Goal: Task Accomplishment & Management: Complete application form

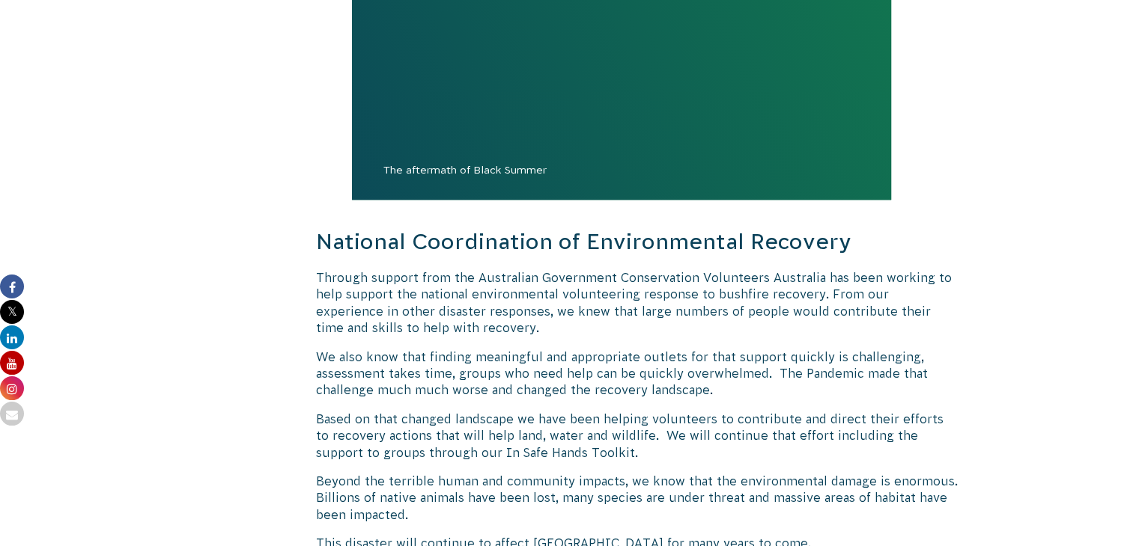
scroll to position [1474, 0]
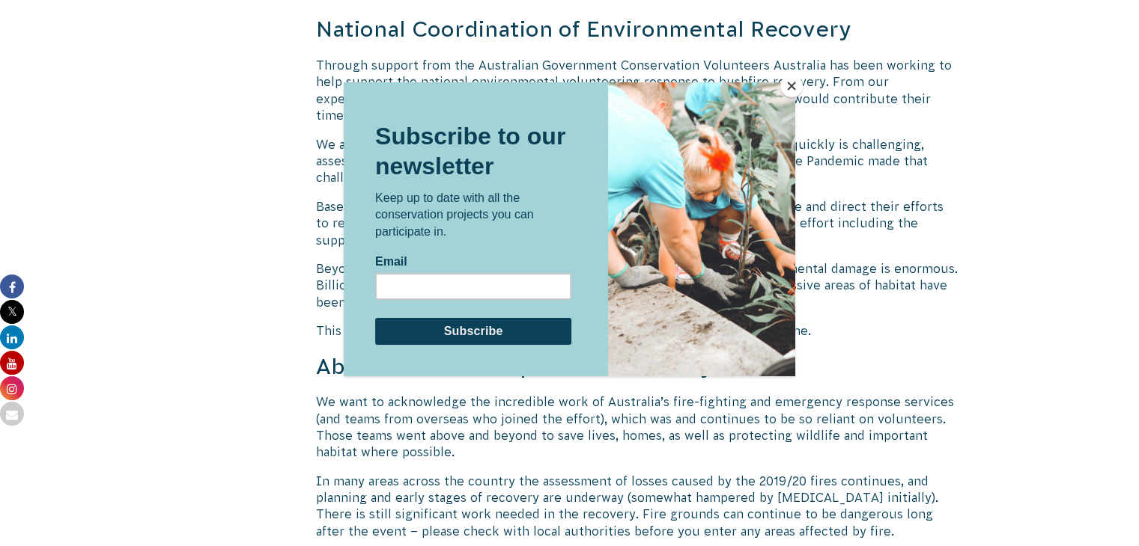
click at [790, 86] on button "Close" at bounding box center [791, 86] width 22 height 22
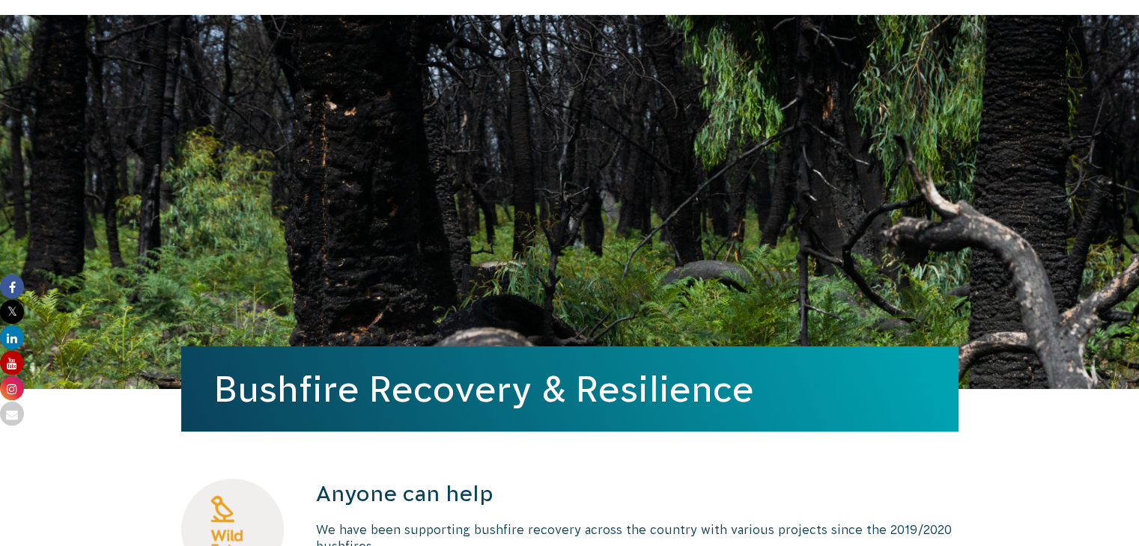
scroll to position [0, 0]
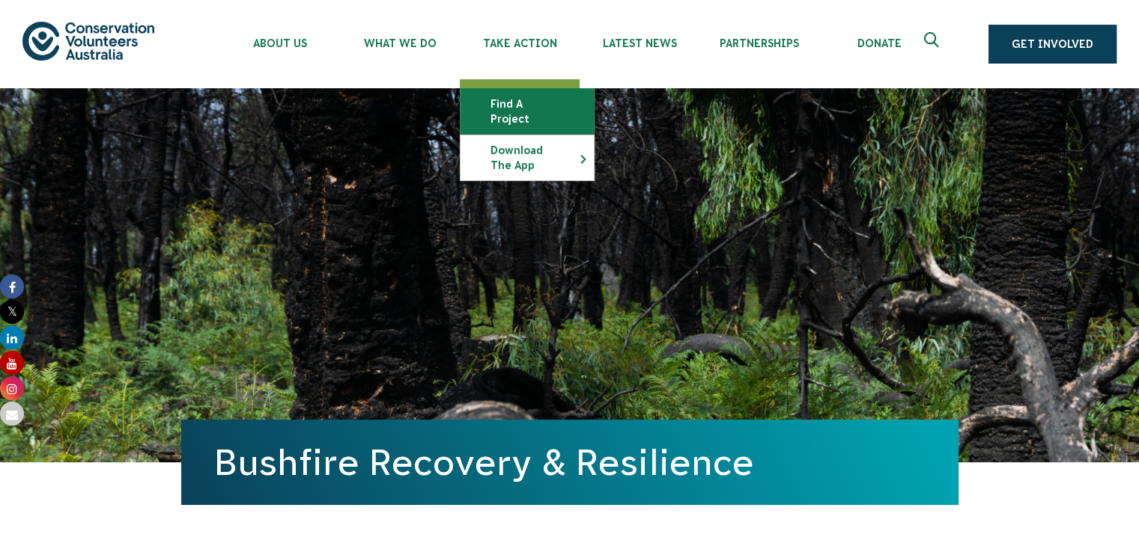
click at [551, 103] on link "Find a project" at bounding box center [526, 111] width 133 height 45
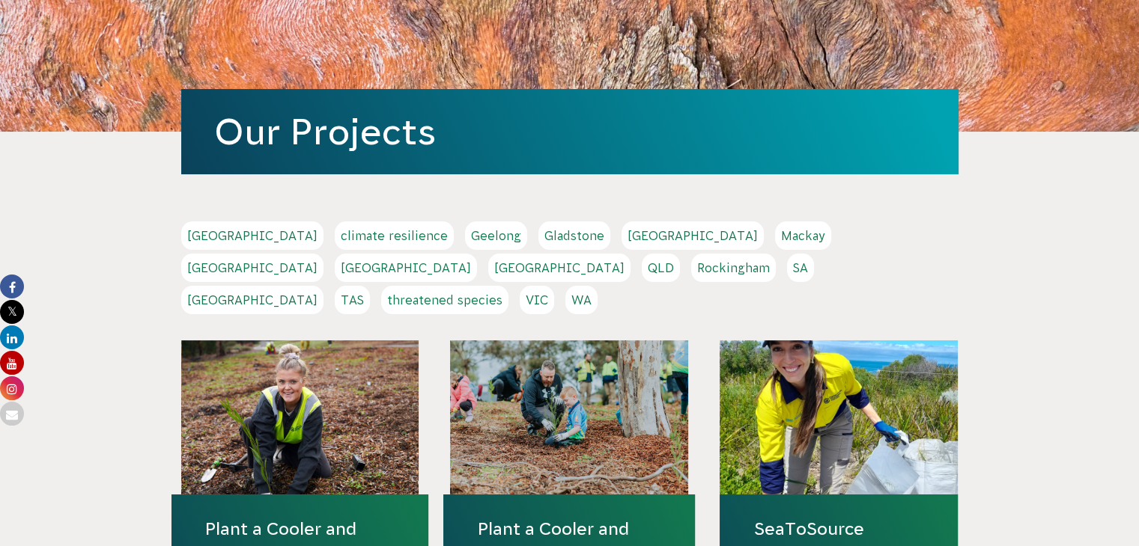
scroll to position [152, 0]
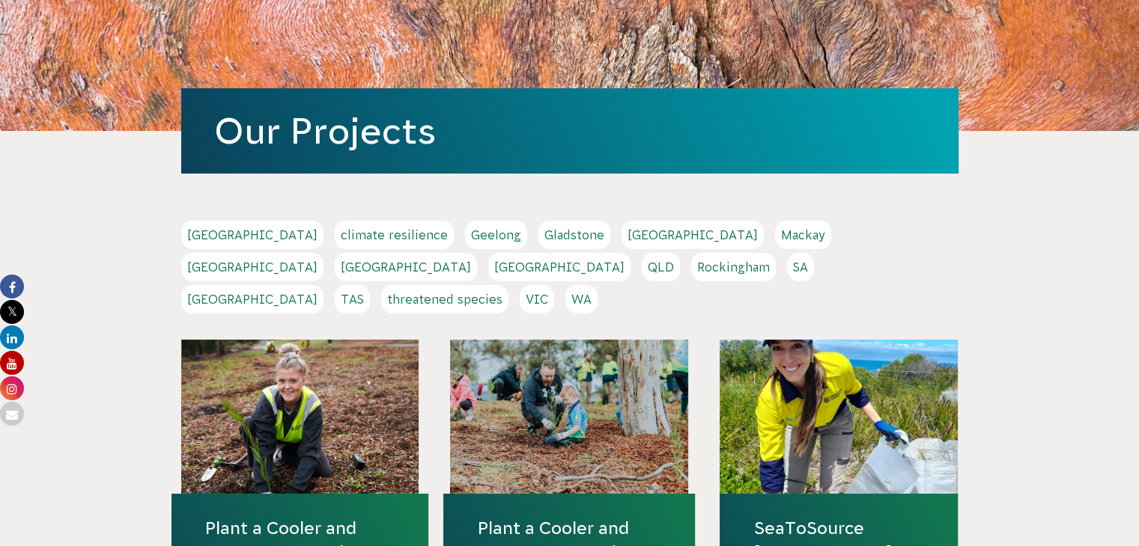
click at [680, 253] on link "QLD" at bounding box center [660, 267] width 38 height 28
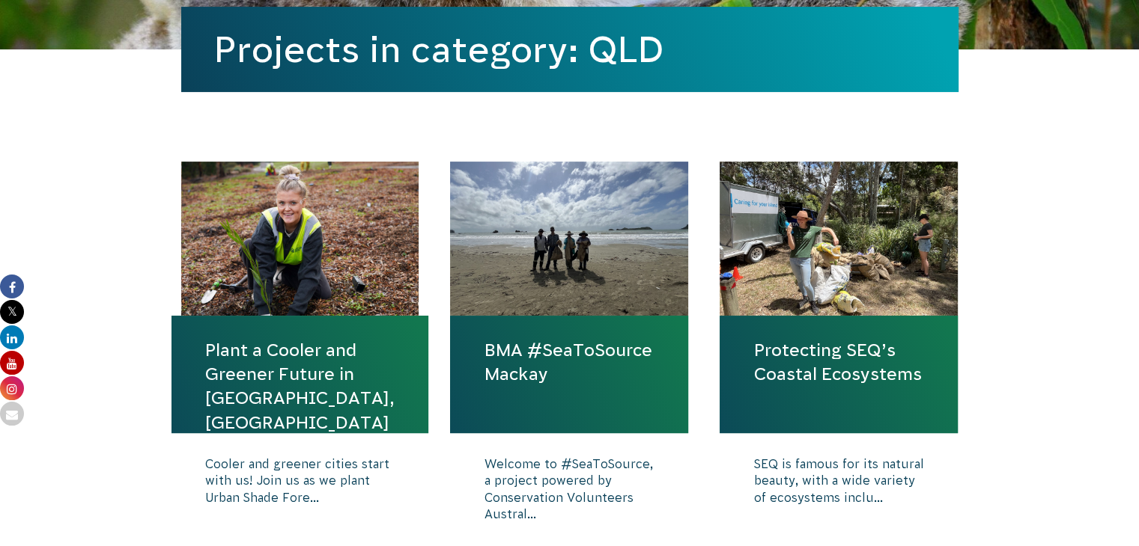
scroll to position [505, 0]
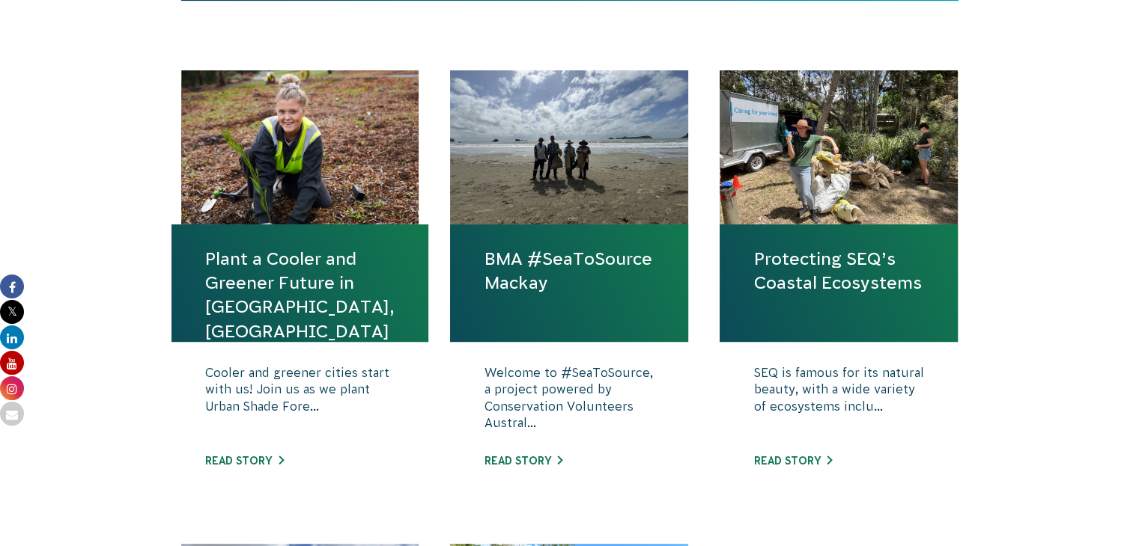
click at [228, 261] on link "Plant a Cooler and Greener Future in [GEOGRAPHIC_DATA], [GEOGRAPHIC_DATA]" at bounding box center [299, 295] width 189 height 97
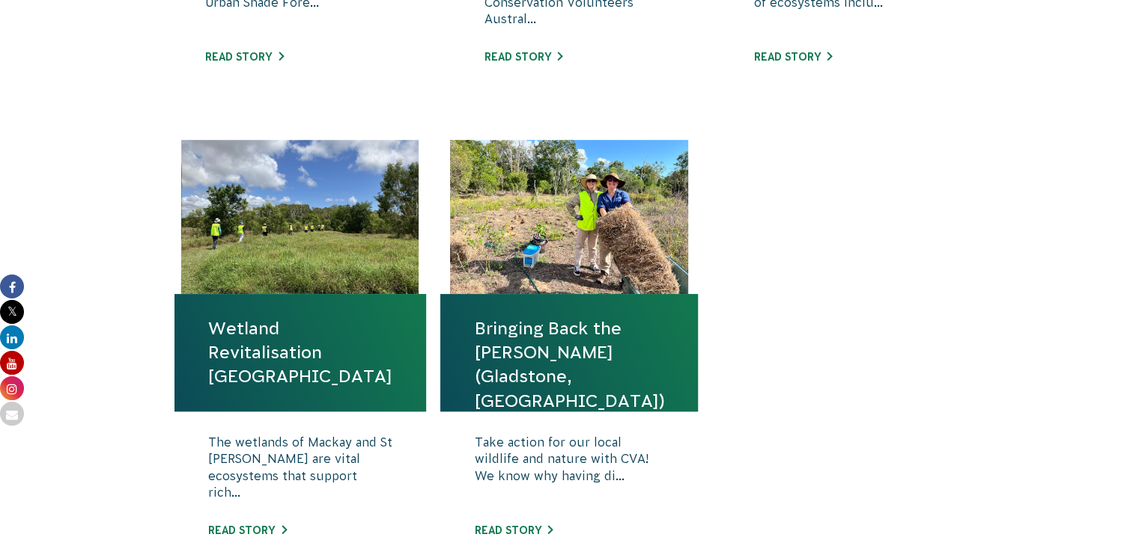
scroll to position [909, 0]
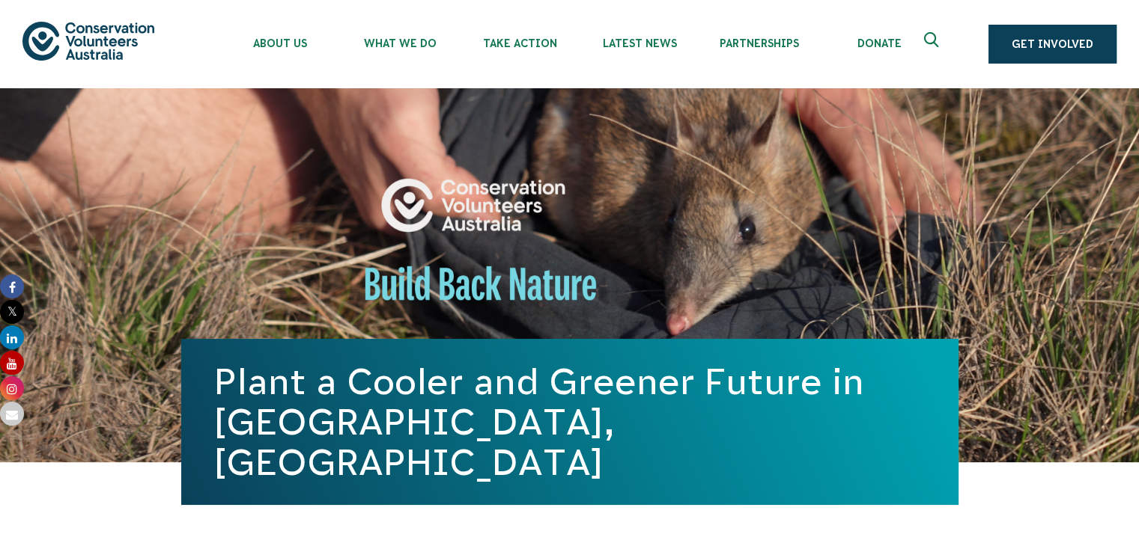
click at [180, 73] on div "About Us Our Priorities Reconciliation Impact Our Board Our People Careers CVA …" at bounding box center [569, 44] width 1094 height 88
